Goal: Book appointment/travel/reservation

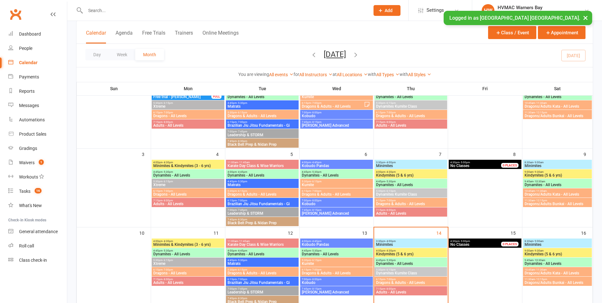
scroll to position [159, 0]
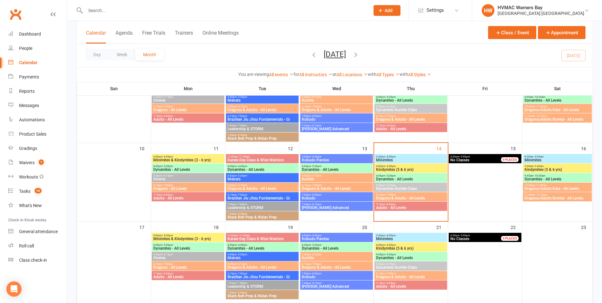
click at [394, 198] on span "Dragons & Adults - All Levels" at bounding box center [410, 198] width 70 height 4
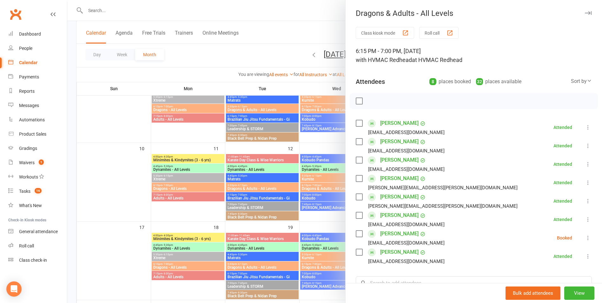
click at [356, 232] on label at bounding box center [359, 233] width 6 height 6
click at [370, 100] on icon "button" at bounding box center [372, 100] width 7 height 7
drag, startPoint x: 358, startPoint y: 234, endPoint x: 353, endPoint y: 235, distance: 5.7
click at [359, 234] on label at bounding box center [359, 233] width 6 height 6
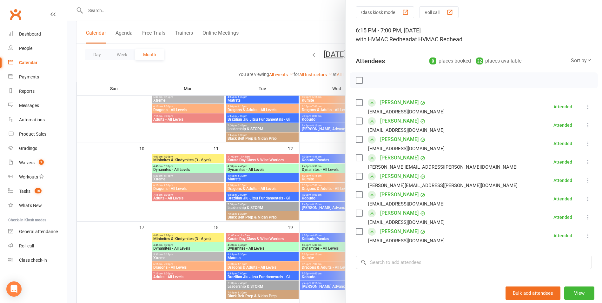
scroll to position [32, 0]
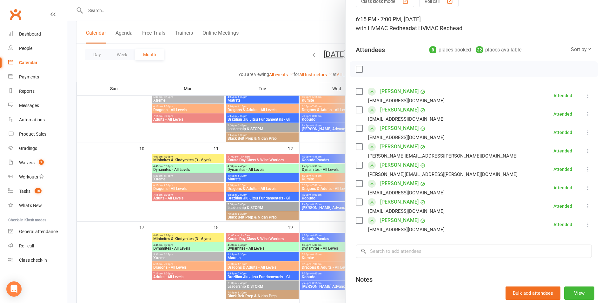
click at [306, 202] on div at bounding box center [334, 151] width 534 height 303
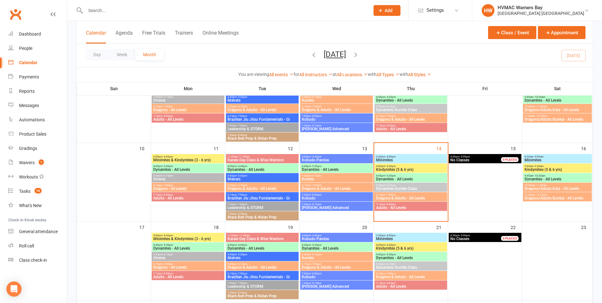
click at [395, 206] on span "Adults - All Levels" at bounding box center [410, 208] width 70 height 4
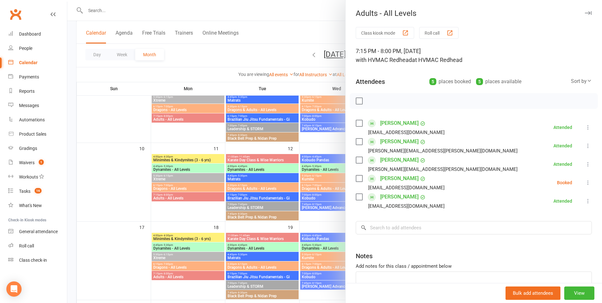
click at [357, 178] on label at bounding box center [359, 178] width 6 height 6
click at [386, 98] on icon "button" at bounding box center [386, 100] width 7 height 7
click at [356, 178] on label at bounding box center [359, 178] width 6 height 6
click at [405, 228] on input "search" at bounding box center [474, 227] width 236 height 13
click at [376, 232] on input "search" at bounding box center [474, 227] width 236 height 13
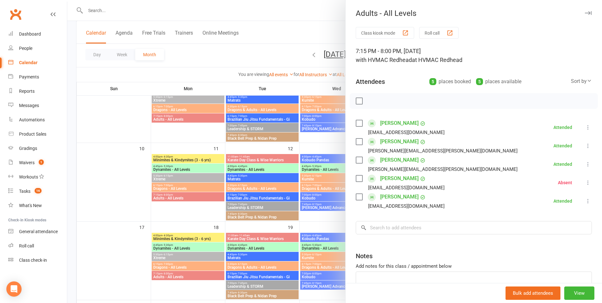
drag, startPoint x: 355, startPoint y: 179, endPoint x: 359, endPoint y: 175, distance: 6.1
click at [356, 179] on label at bounding box center [359, 178] width 6 height 6
drag, startPoint x: 384, startPoint y: 105, endPoint x: 337, endPoint y: 32, distance: 87.6
click at [384, 105] on button "button" at bounding box center [386, 100] width 11 height 11
click at [357, 179] on label at bounding box center [359, 178] width 6 height 6
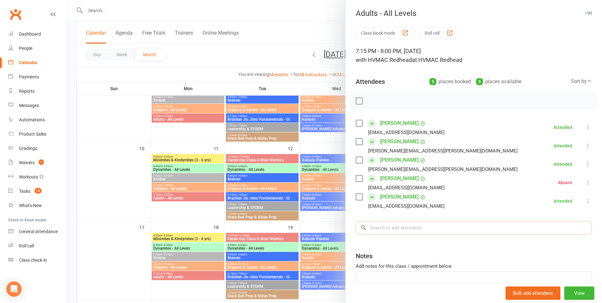
click at [383, 231] on input "search" at bounding box center [474, 227] width 236 height 13
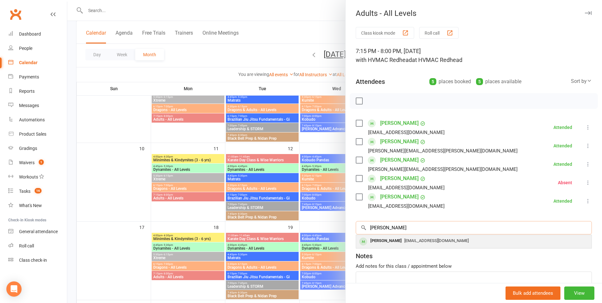
type input "[PERSON_NAME]"
click at [404, 242] on span "[EMAIL_ADDRESS][DOMAIN_NAME]" at bounding box center [436, 240] width 64 height 5
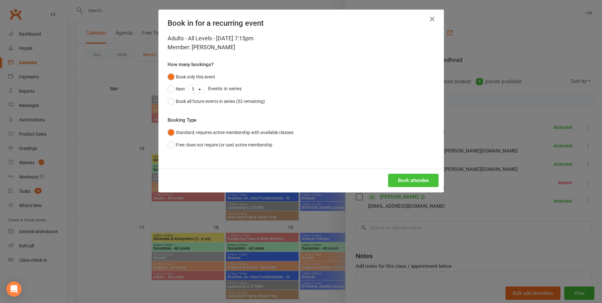
drag, startPoint x: 405, startPoint y: 177, endPoint x: 403, endPoint y: 193, distance: 16.9
click at [405, 176] on button "Book attendee" at bounding box center [413, 179] width 50 height 13
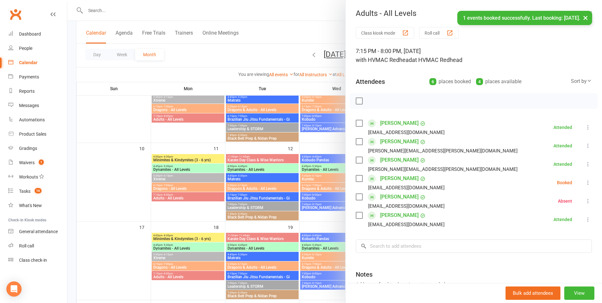
drag, startPoint x: 358, startPoint y: 178, endPoint x: 362, endPoint y: 164, distance: 14.9
click at [358, 178] on label at bounding box center [359, 178] width 6 height 6
click at [369, 96] on button "button" at bounding box center [373, 100] width 11 height 11
click at [358, 177] on label at bounding box center [359, 178] width 6 height 6
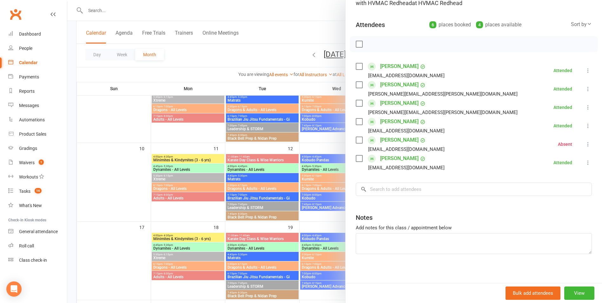
scroll to position [60, 0]
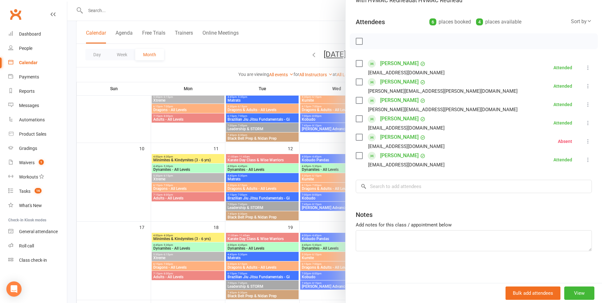
click at [310, 210] on div at bounding box center [334, 151] width 534 height 303
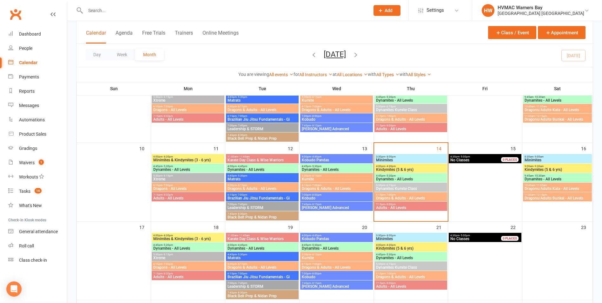
click at [409, 156] on span "3:30pm - 4:00pm" at bounding box center [410, 156] width 70 height 3
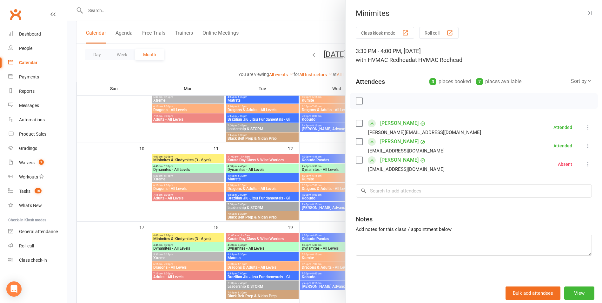
click at [315, 197] on div at bounding box center [334, 151] width 534 height 303
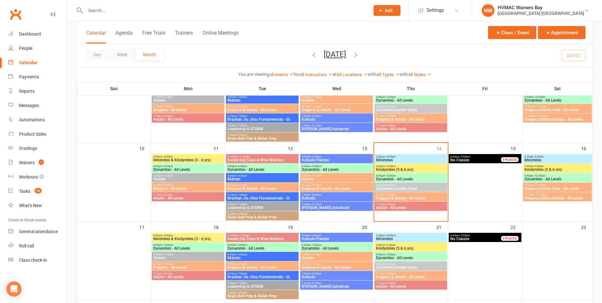
click at [418, 170] on span "Kindymites (5 & 6 yrs)" at bounding box center [410, 169] width 70 height 4
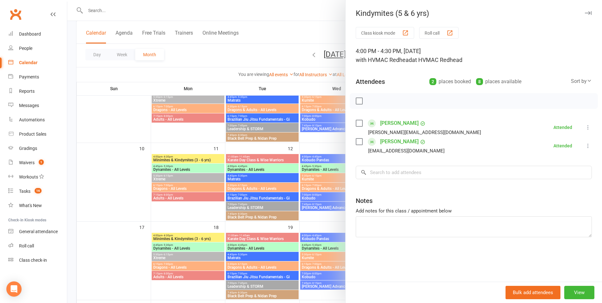
click at [320, 200] on div at bounding box center [334, 151] width 534 height 303
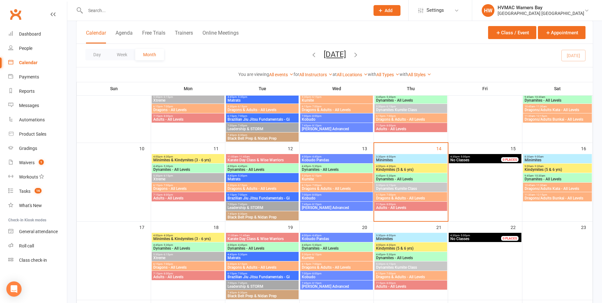
drag, startPoint x: 400, startPoint y: 175, endPoint x: 397, endPoint y: 178, distance: 3.8
click at [398, 177] on div "4:45pm - 5:30pm Dynamites - All Levels" at bounding box center [410, 177] width 73 height 9
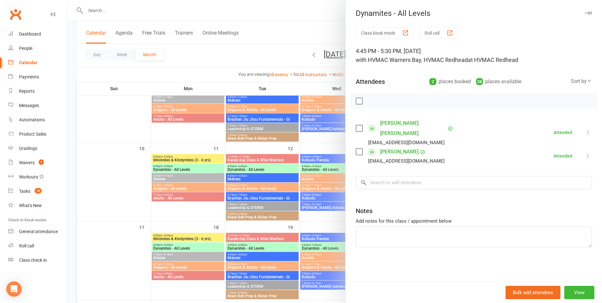
click at [326, 213] on div at bounding box center [334, 151] width 534 height 303
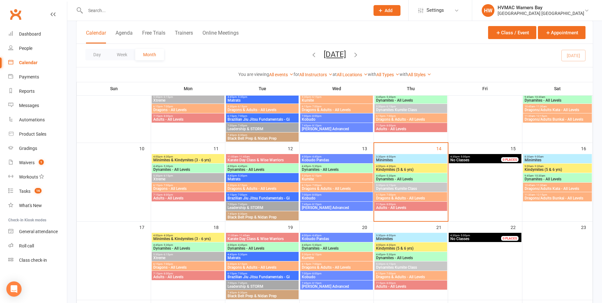
click at [394, 199] on span "Dragons & Adults - All Levels" at bounding box center [410, 198] width 70 height 4
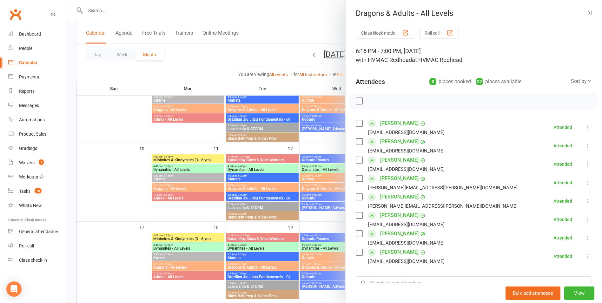
click at [315, 203] on div at bounding box center [334, 151] width 534 height 303
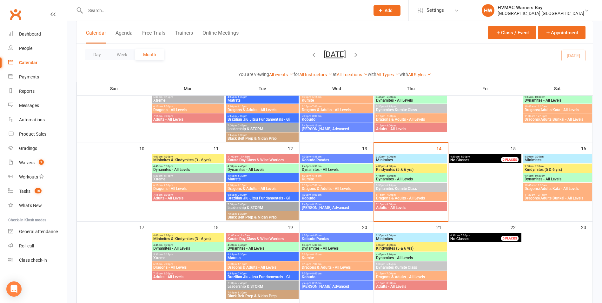
click at [408, 204] on span "7:15pm - 8:00pm" at bounding box center [410, 204] width 70 height 3
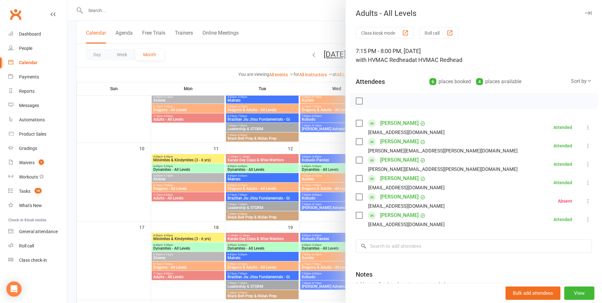
click at [325, 194] on div at bounding box center [334, 151] width 534 height 303
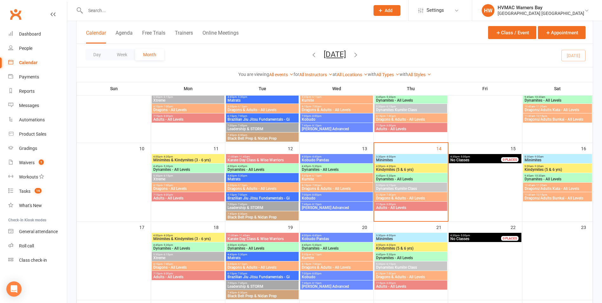
click at [380, 195] on span "6:15pm - 7:00pm" at bounding box center [410, 194] width 70 height 3
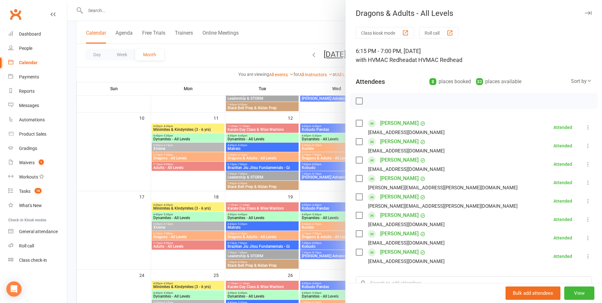
scroll to position [190, 0]
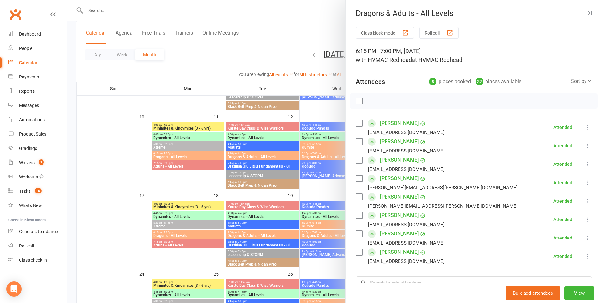
click at [283, 218] on div at bounding box center [334, 151] width 534 height 303
